Goal: Navigation & Orientation: Find specific page/section

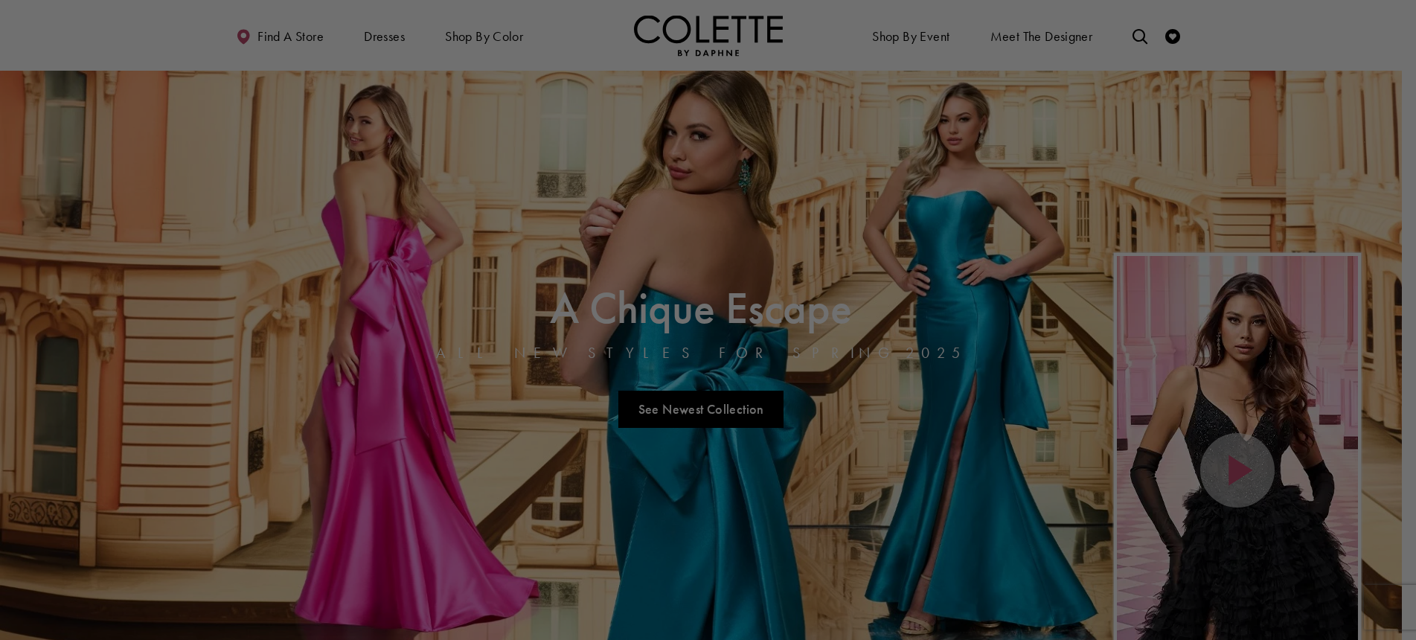
click at [1081, 100] on div at bounding box center [715, 323] width 1430 height 646
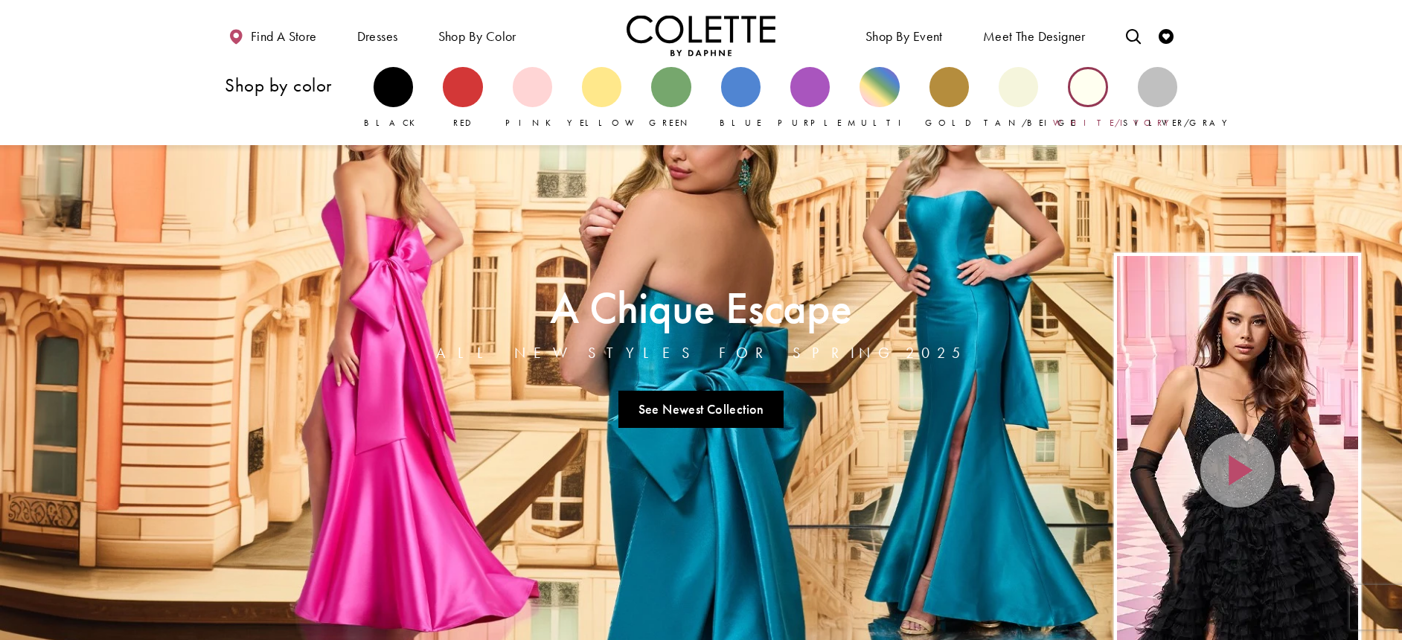
click at [1086, 91] on div "Primary block" at bounding box center [1086, 86] width 39 height 39
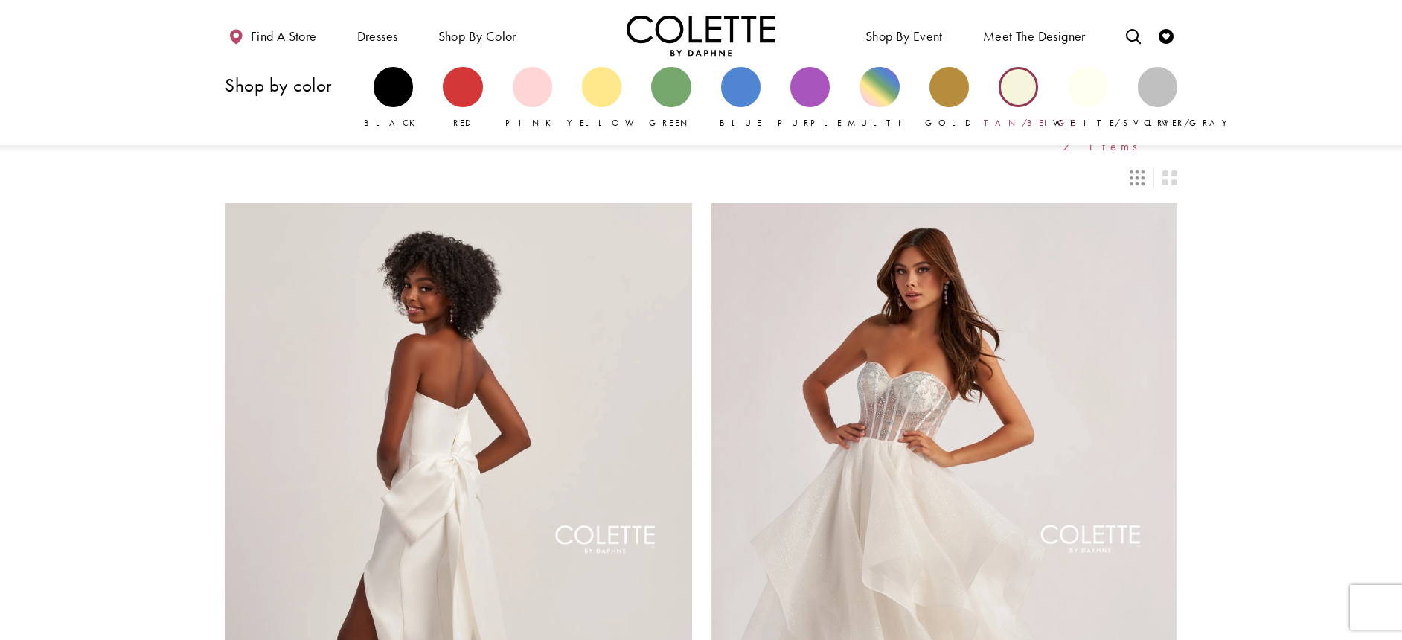
click at [1018, 94] on div "Primary block" at bounding box center [1017, 86] width 39 height 39
